Goal: Find specific page/section: Find specific page/section

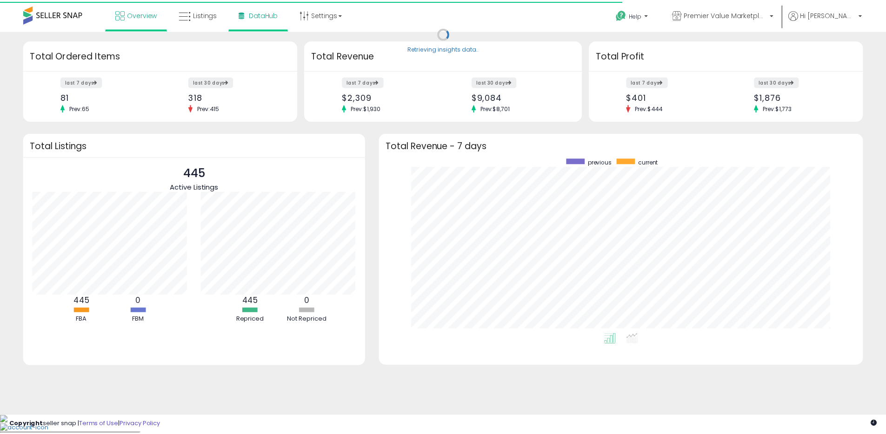
scroll to position [176, 465]
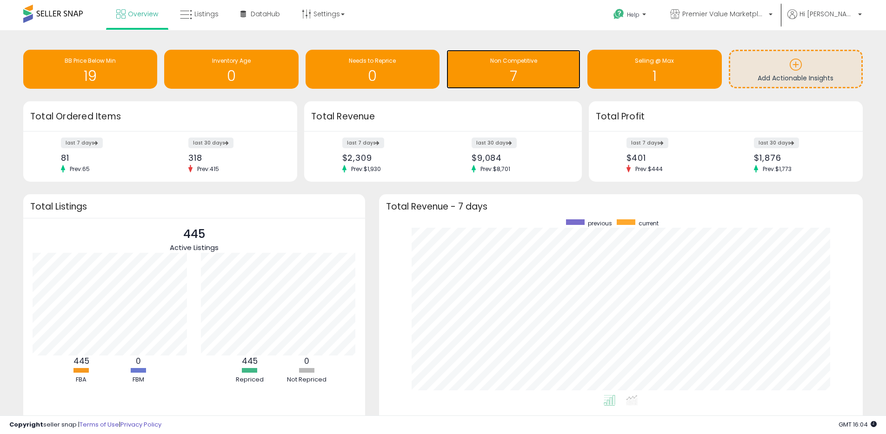
click at [541, 64] on div "Non Competitive" at bounding box center [513, 61] width 125 height 9
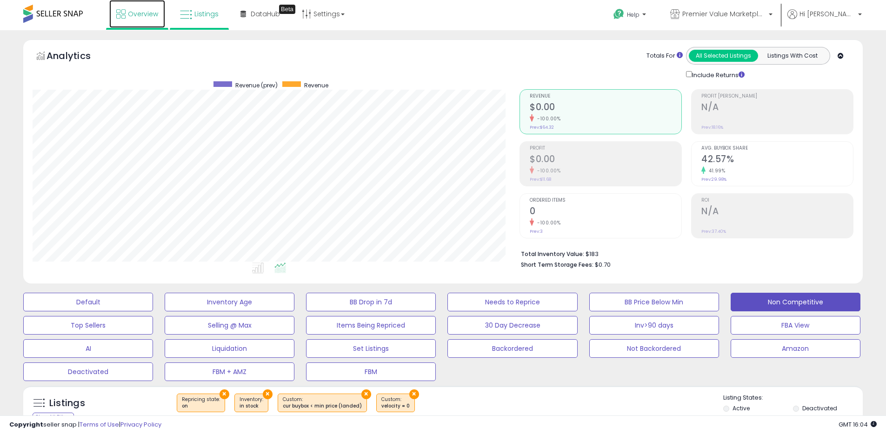
click at [145, 17] on span "Overview" at bounding box center [143, 13] width 30 height 9
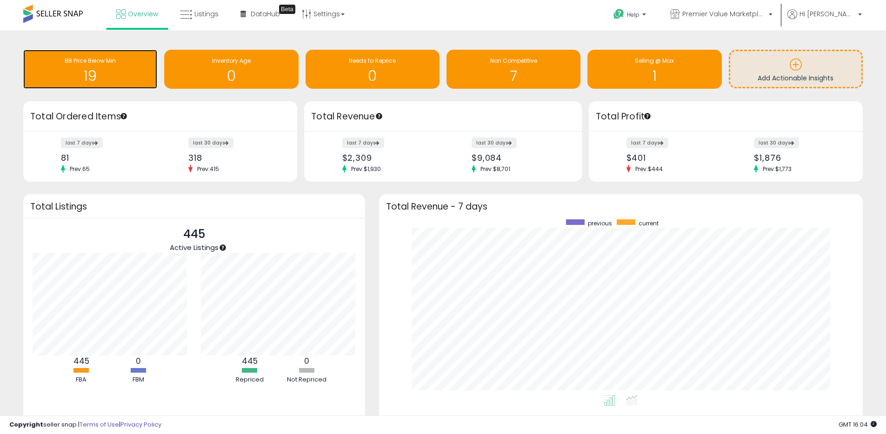
click at [123, 66] on div "19" at bounding box center [90, 70] width 125 height 27
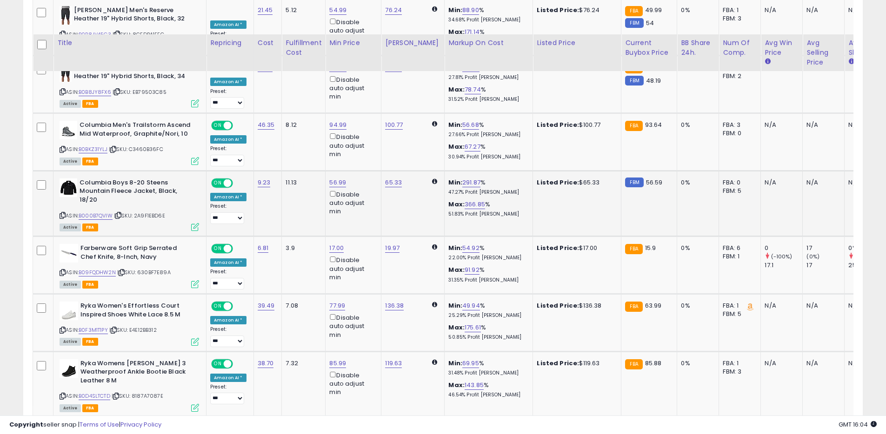
scroll to position [1006, 0]
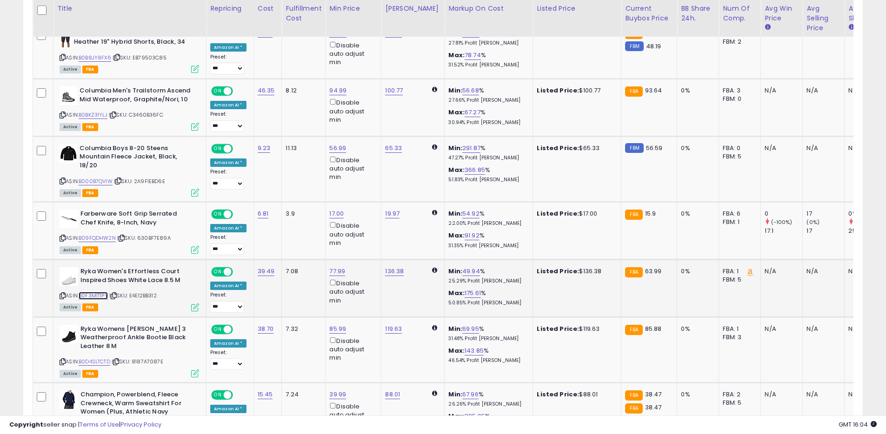
click at [95, 292] on link "B0F3M1T1PY" at bounding box center [93, 296] width 29 height 8
